Goal: Task Accomplishment & Management: Complete application form

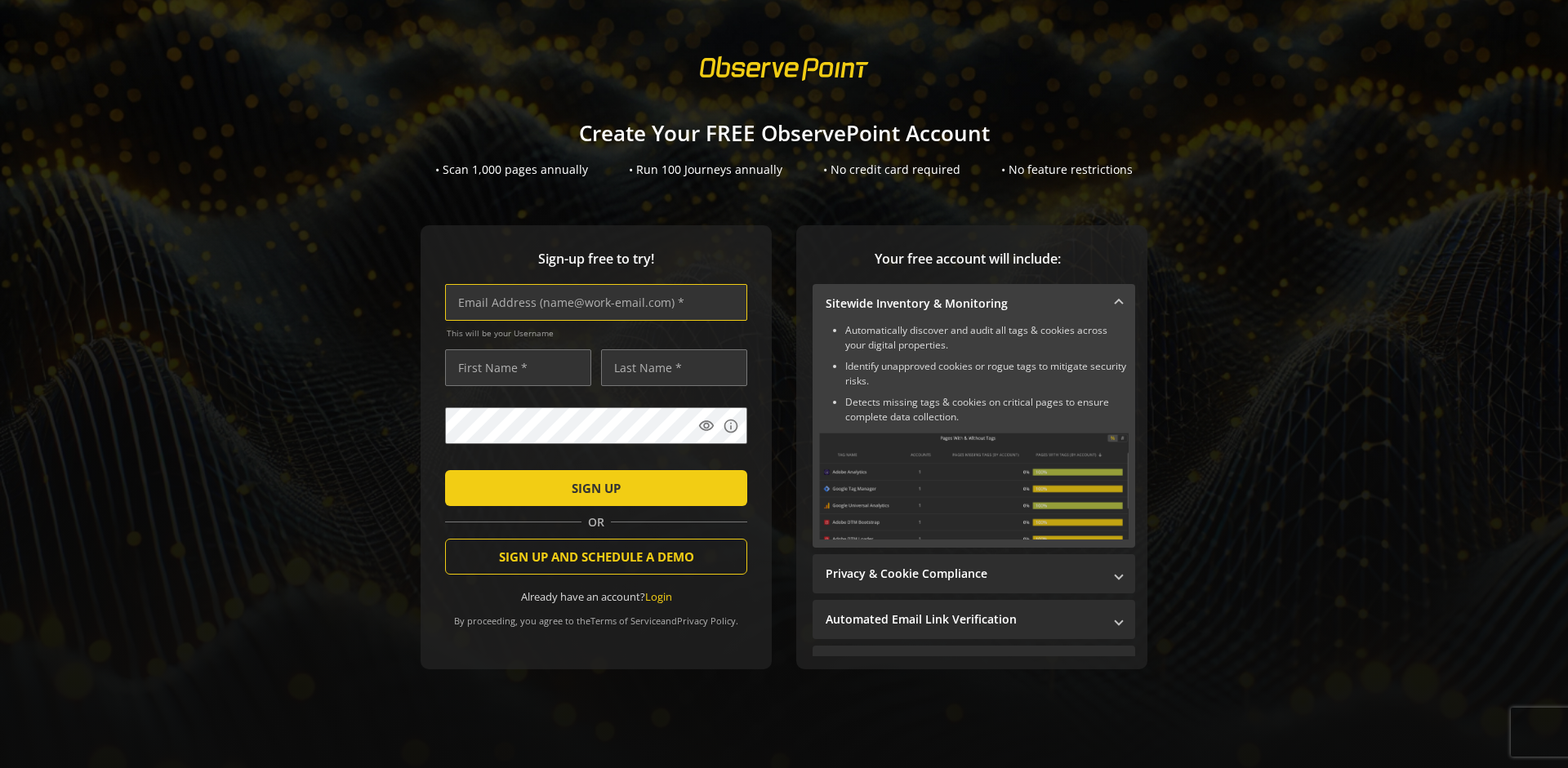
click at [592, 302] on input "text" at bounding box center [595, 303] width 302 height 37
type input "[EMAIL_ADDRESS][DOMAIN_NAME]"
click at [514, 367] on input "text" at bounding box center [518, 368] width 146 height 37
type input "Test"
click at [669, 367] on input "text" at bounding box center [674, 368] width 146 height 37
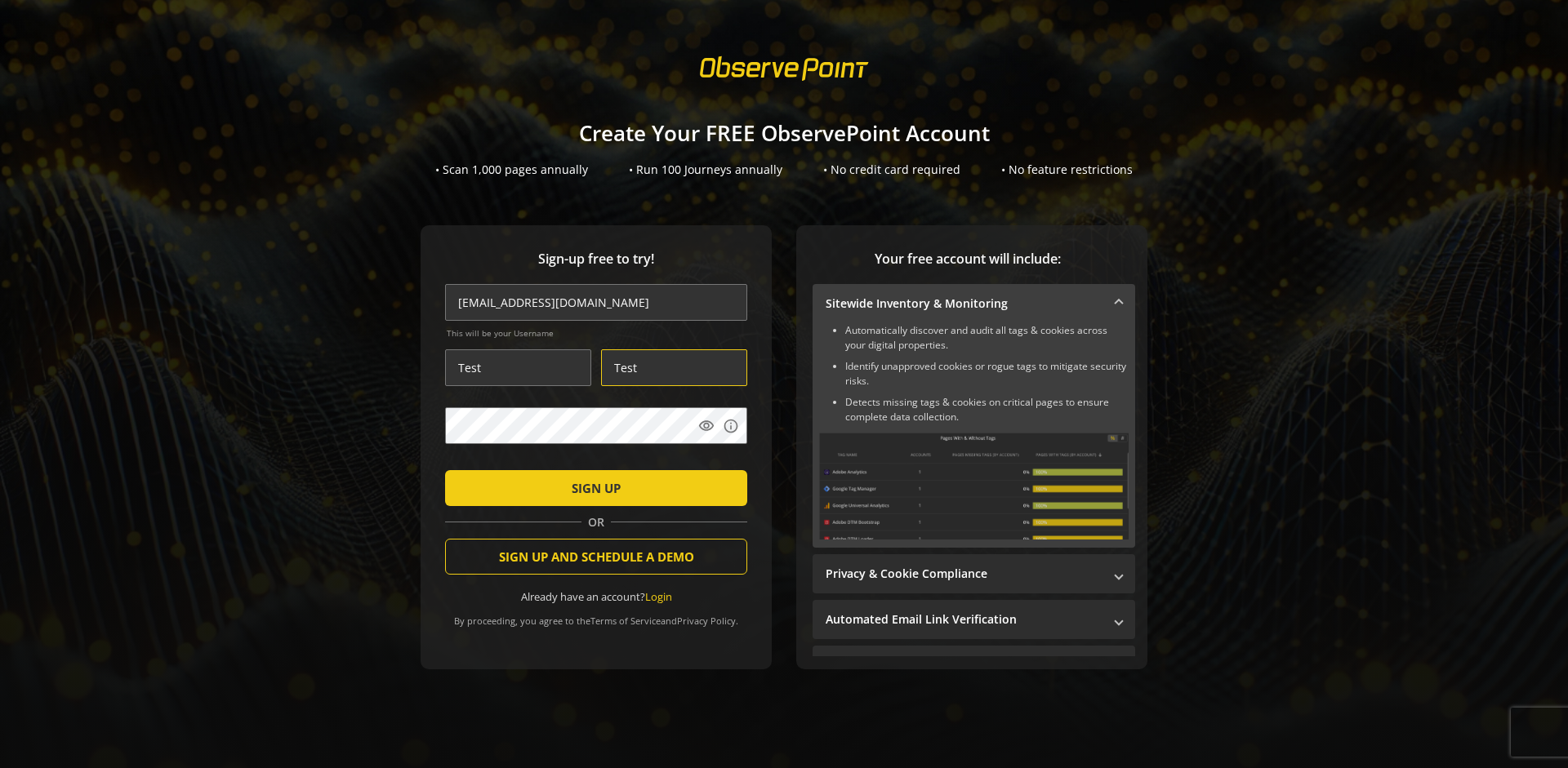
type input "Test"
click at [592, 487] on span "SIGN UP" at bounding box center [596, 488] width 49 height 29
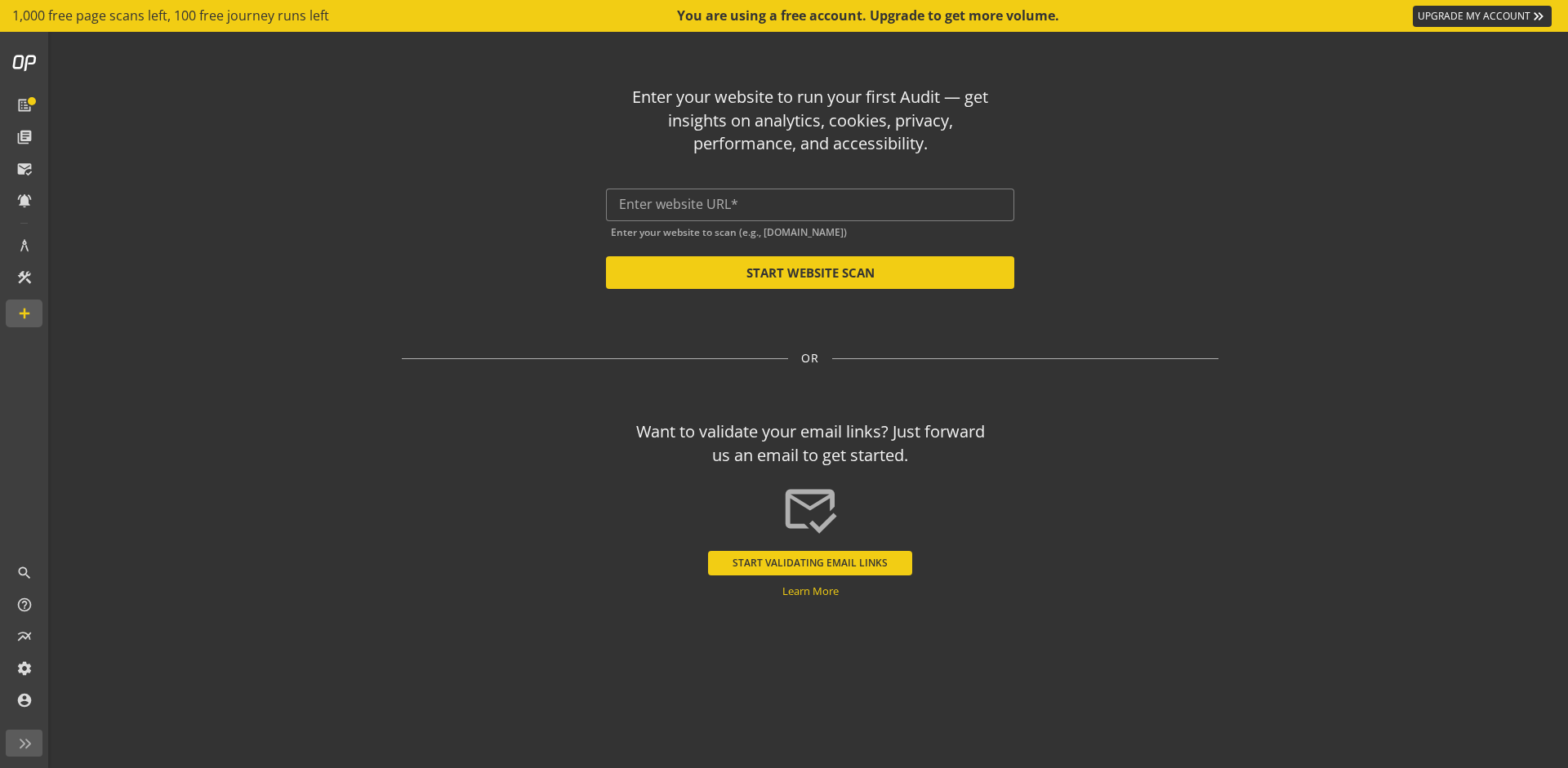
click at [810, 563] on button "START VALIDATING EMAIL LINKS" at bounding box center [810, 564] width 204 height 25
